Goal: Information Seeking & Learning: Learn about a topic

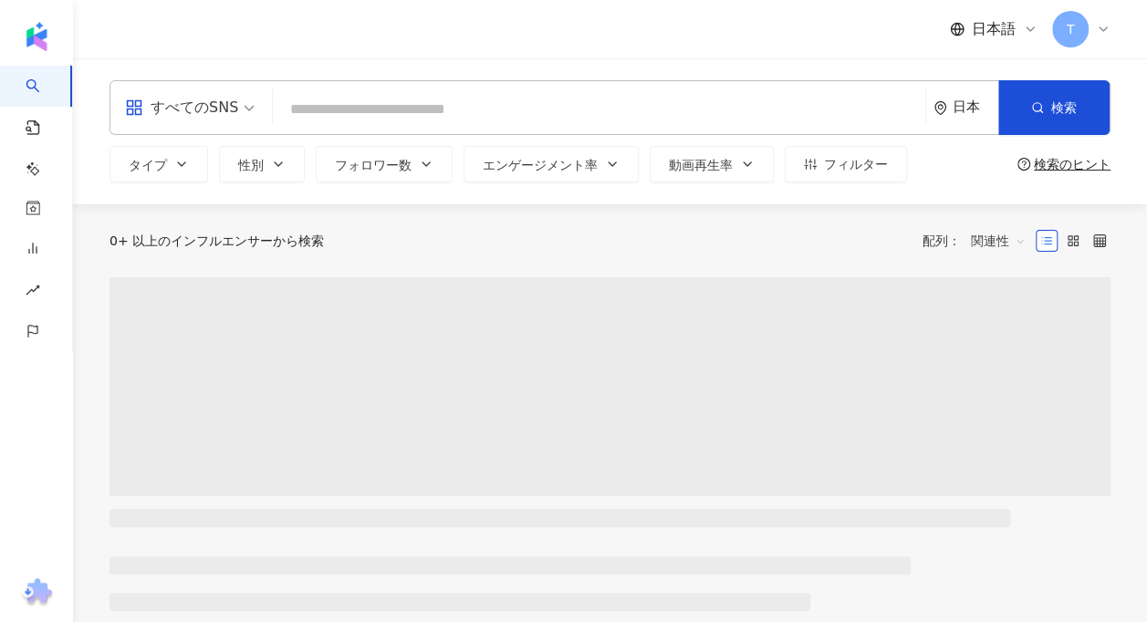
click at [646, 240] on div "0+ 以上のインフルエンサーから検索 配列： 関連性" at bounding box center [609, 240] width 1001 height 29
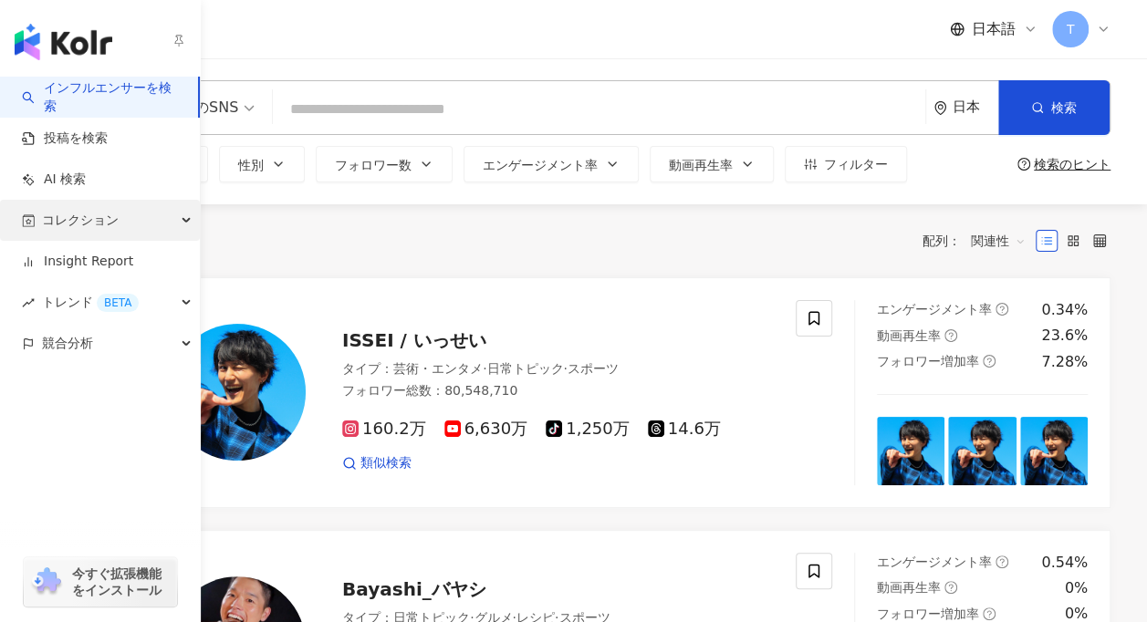
click at [133, 227] on div "コレクション" at bounding box center [100, 220] width 200 height 41
click at [63, 226] on span "コレクション" at bounding box center [80, 220] width 77 height 41
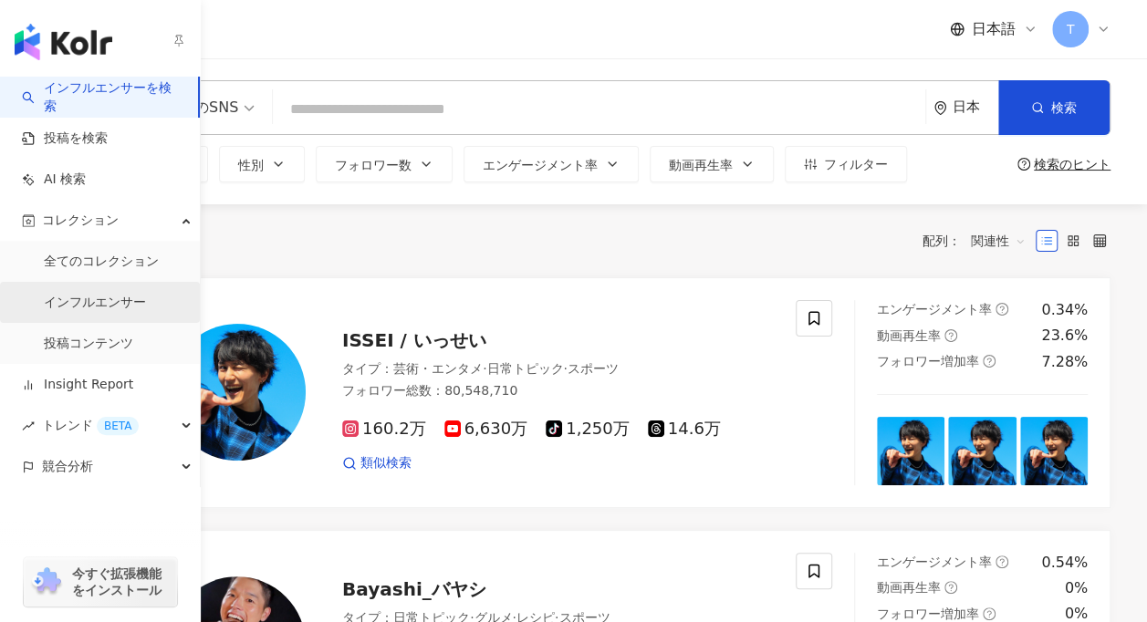
click at [97, 310] on link "インフルエンサー" at bounding box center [95, 303] width 102 height 18
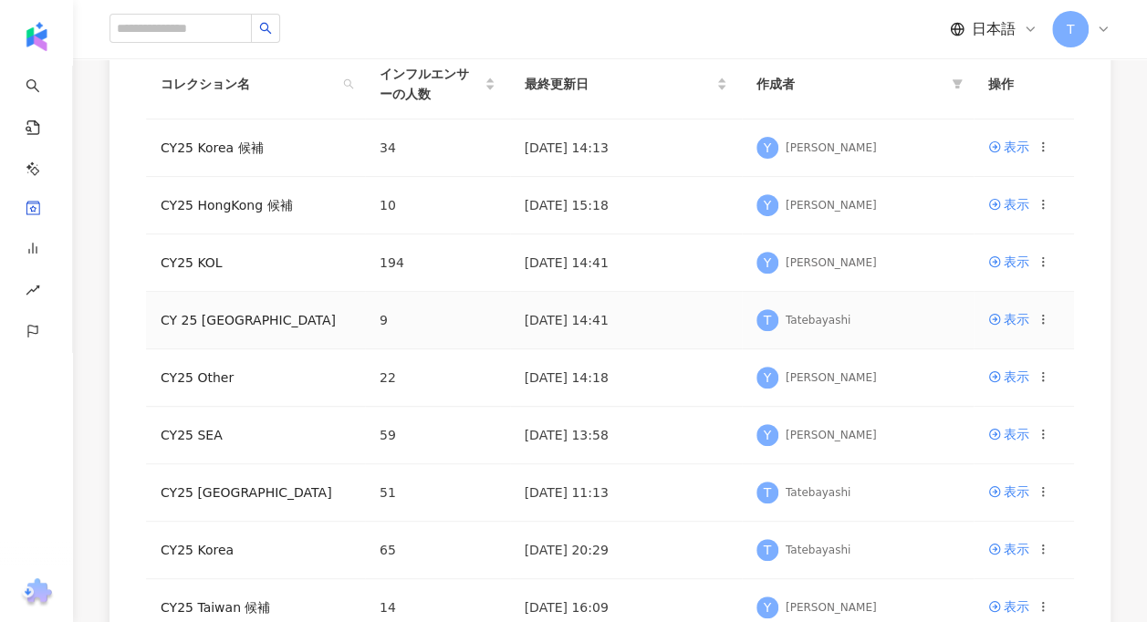
scroll to position [274, 0]
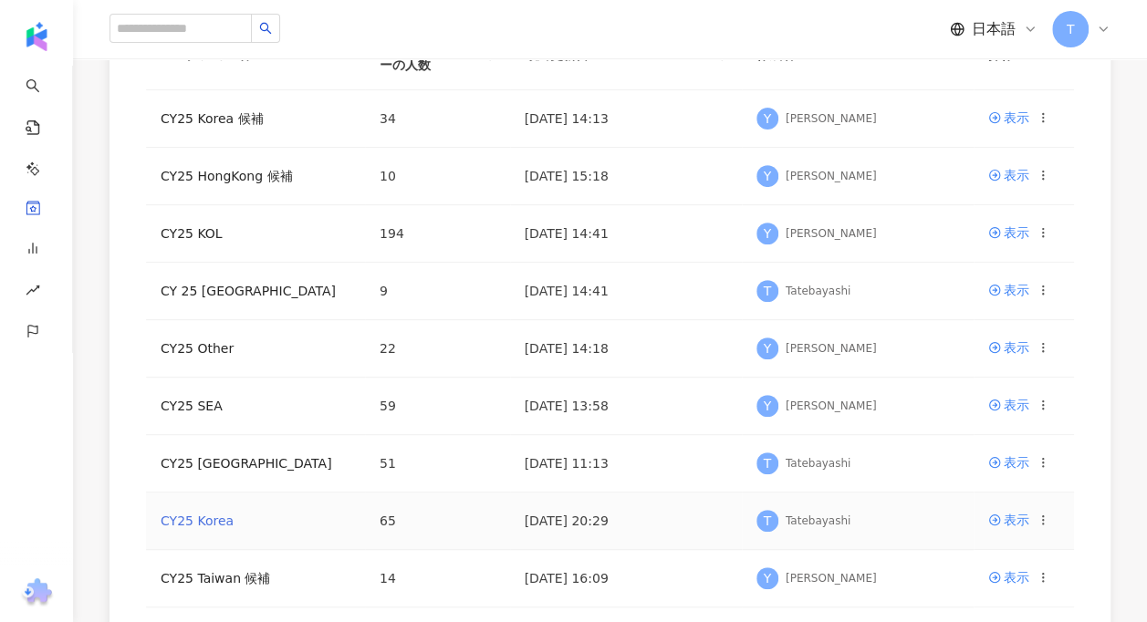
click at [204, 522] on link "CY25 Korea" at bounding box center [197, 521] width 73 height 15
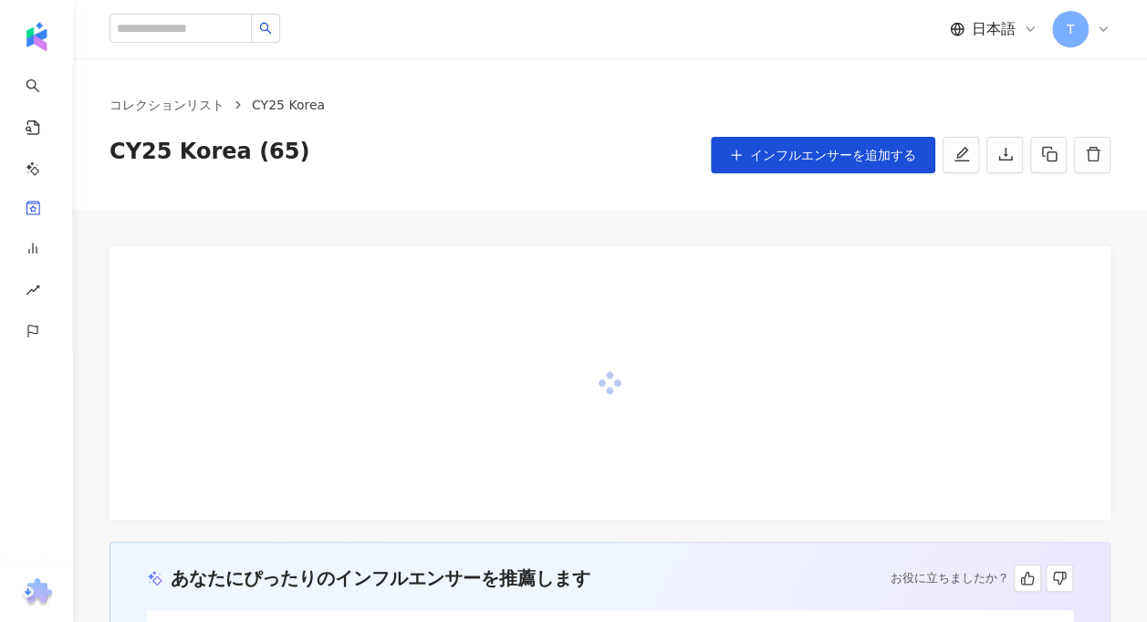
click at [633, 150] on div "CY25 Korea (65) インフルエンサーを追加する" at bounding box center [609, 155] width 1001 height 36
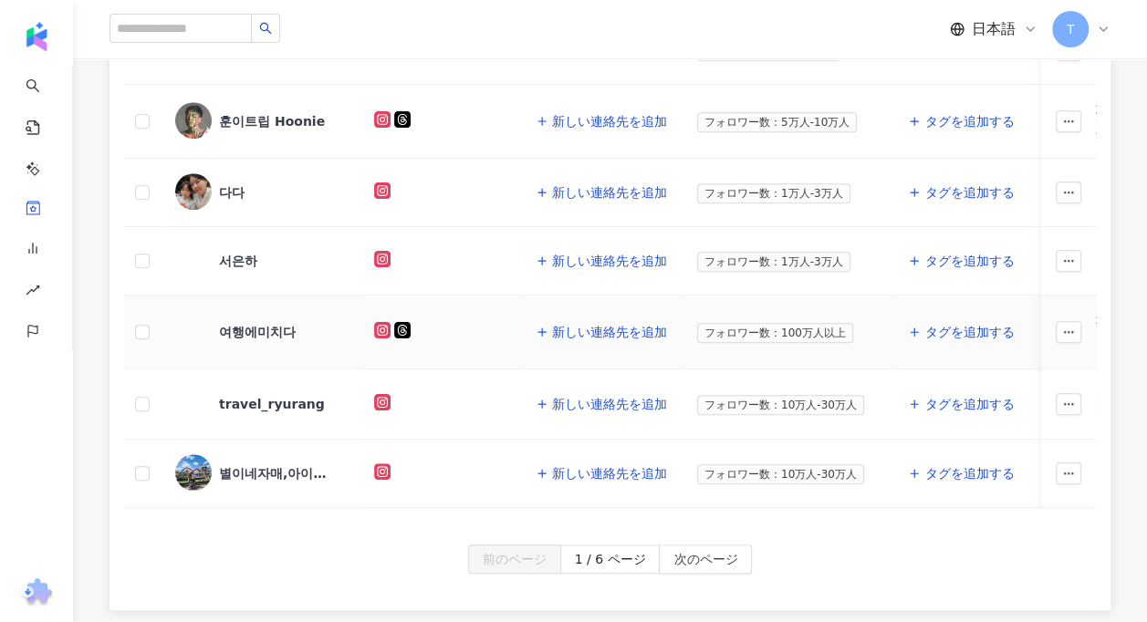
scroll to position [821, 0]
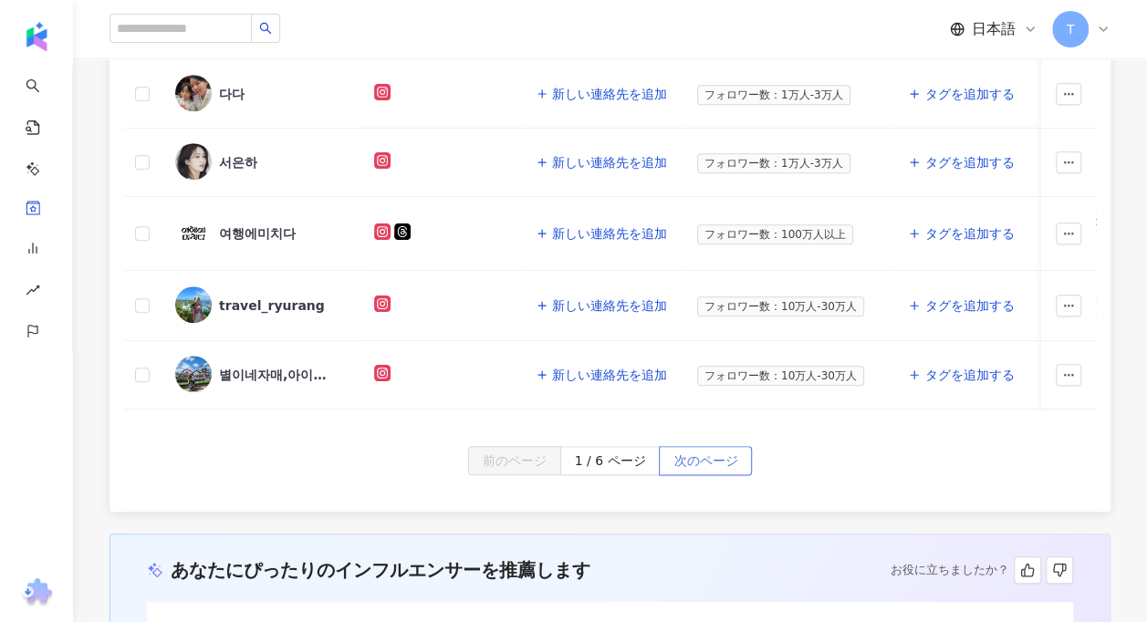
click at [687, 460] on span "次のページ" at bounding box center [705, 461] width 64 height 29
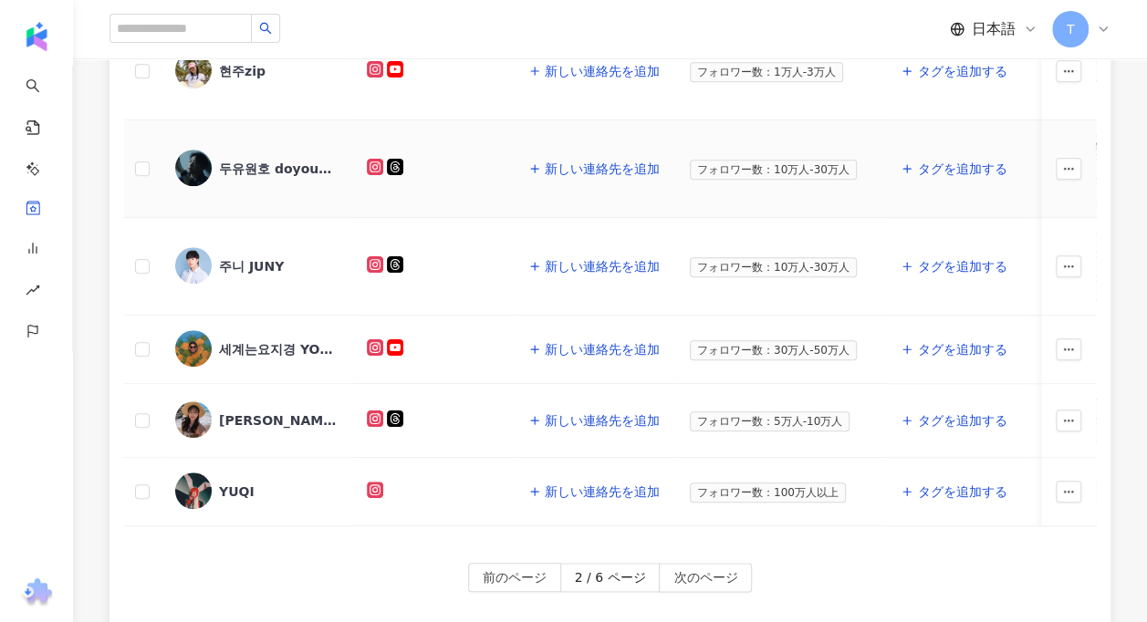
scroll to position [639, 0]
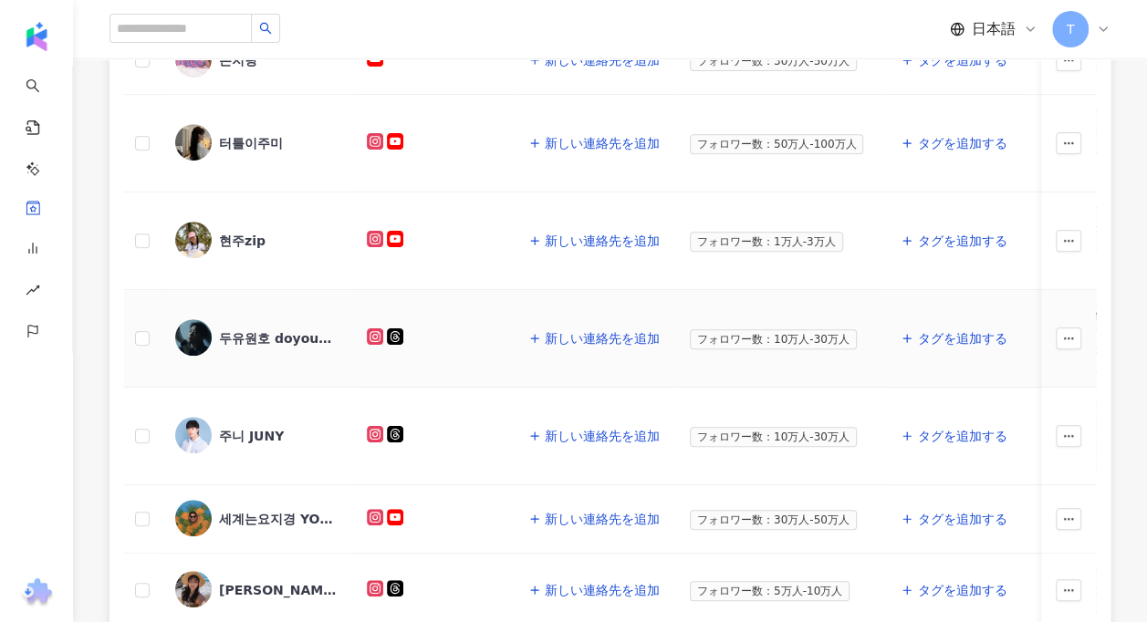
click at [278, 329] on div "두유원호 doyouwanthow" at bounding box center [278, 338] width 119 height 18
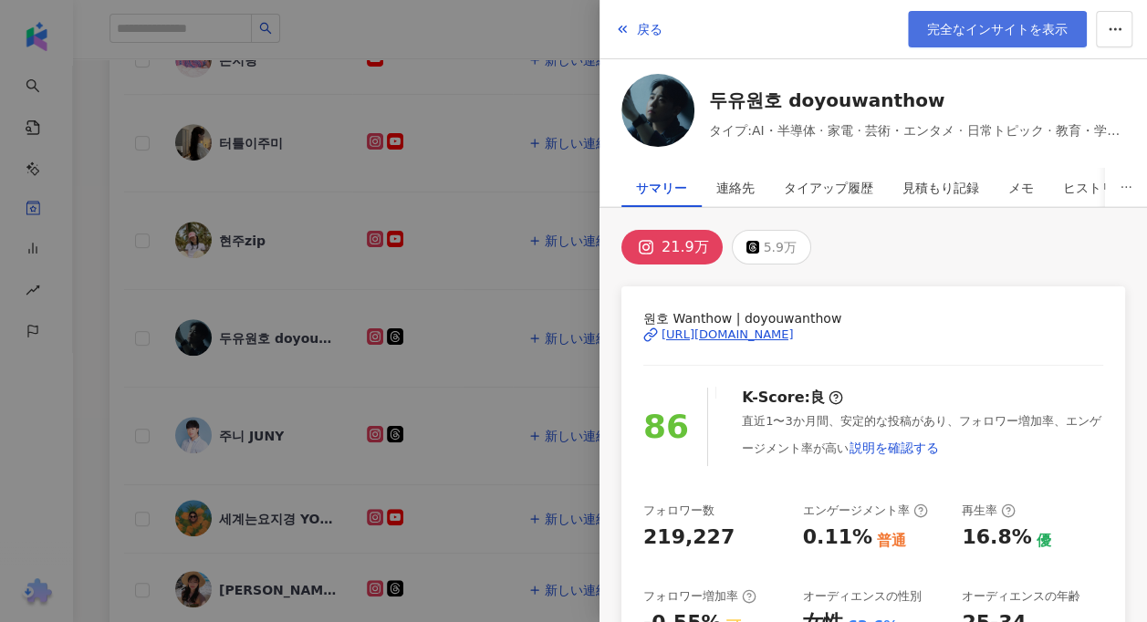
click at [997, 34] on span "完全なインサイトを表示" at bounding box center [997, 29] width 140 height 15
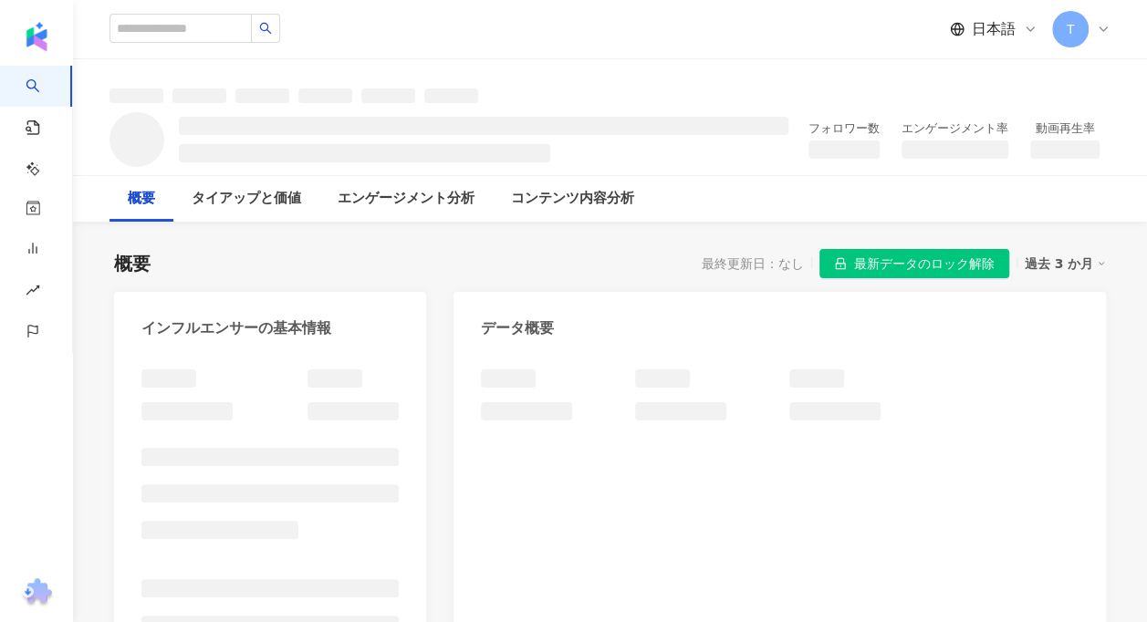
click at [792, 33] on div "日本語 T" at bounding box center [609, 29] width 1001 height 58
